Goal: Task Accomplishment & Management: Manage account settings

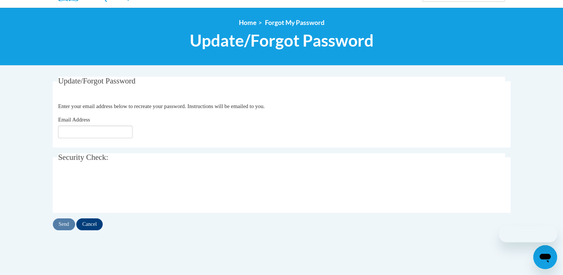
scroll to position [74, 0]
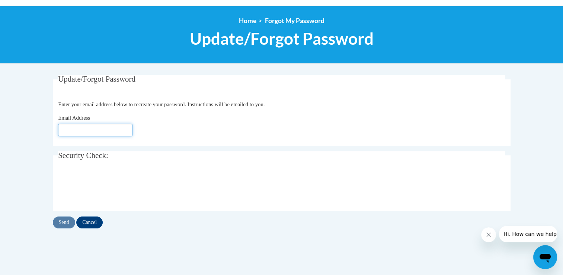
click at [105, 130] on input "Email Address" at bounding box center [95, 130] width 74 height 13
type input "teressa.kimbrell@appling.k12.ga.us"
click at [67, 220] on input "Send" at bounding box center [64, 222] width 22 height 12
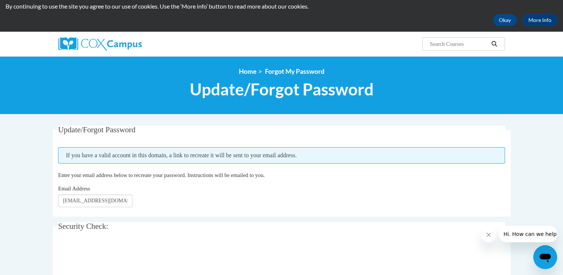
scroll to position [74, 0]
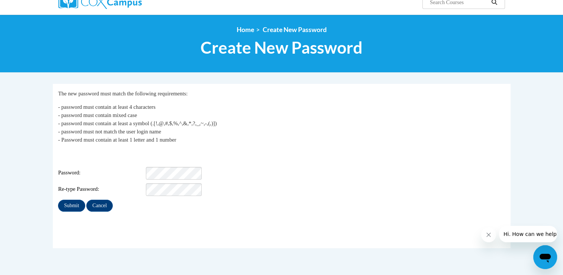
scroll to position [74, 0]
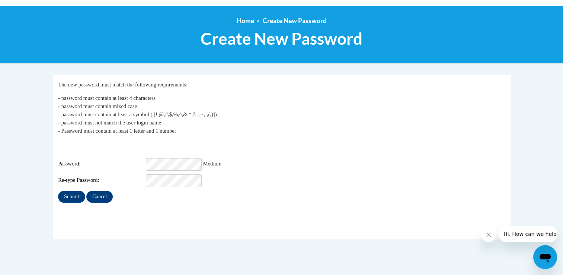
click at [308, 181] on div "Re-type Password:" at bounding box center [281, 180] width 447 height 13
click at [75, 191] on input "Submit" at bounding box center [71, 197] width 27 height 12
